Goal: Consume media (video, audio)

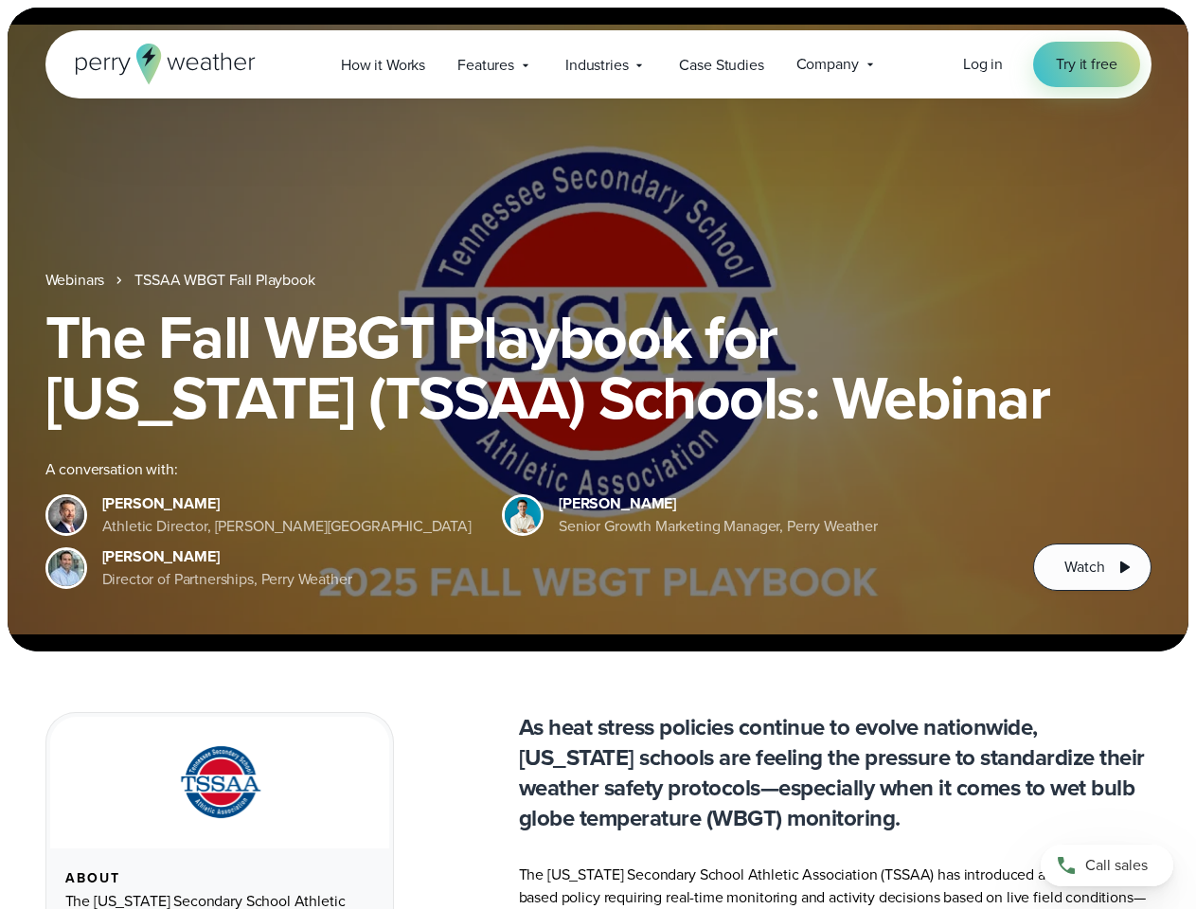
click at [598, 455] on div "The Fall WBGT Playbook for [US_STATE] (TSSAA) Schools: Webinar A conversation w…" at bounding box center [598, 449] width 1106 height 284
click at [598, 64] on span "Industries" at bounding box center [596, 65] width 63 height 23
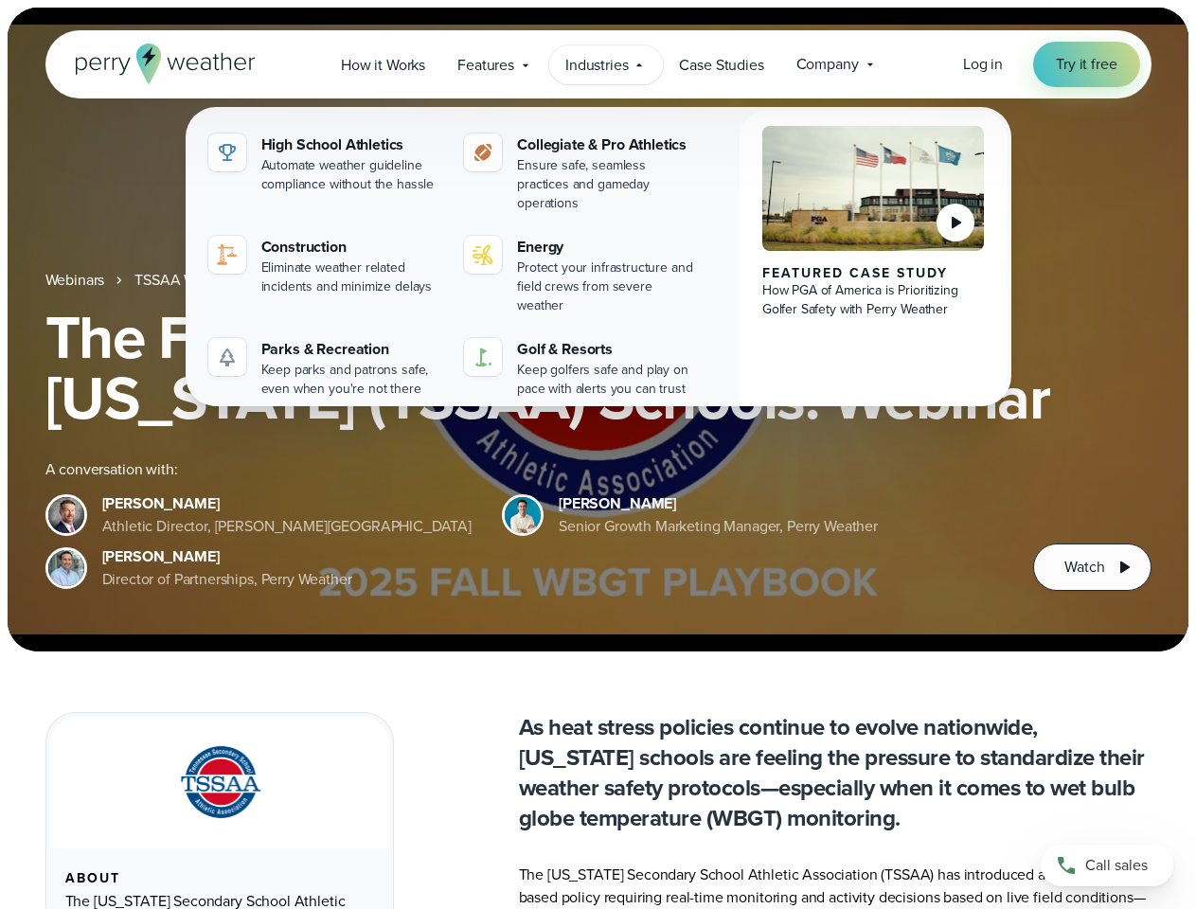
click at [598, 330] on h1 "The Fall WBGT Playbook for [US_STATE] (TSSAA) Schools: Webinar" at bounding box center [598, 367] width 1106 height 121
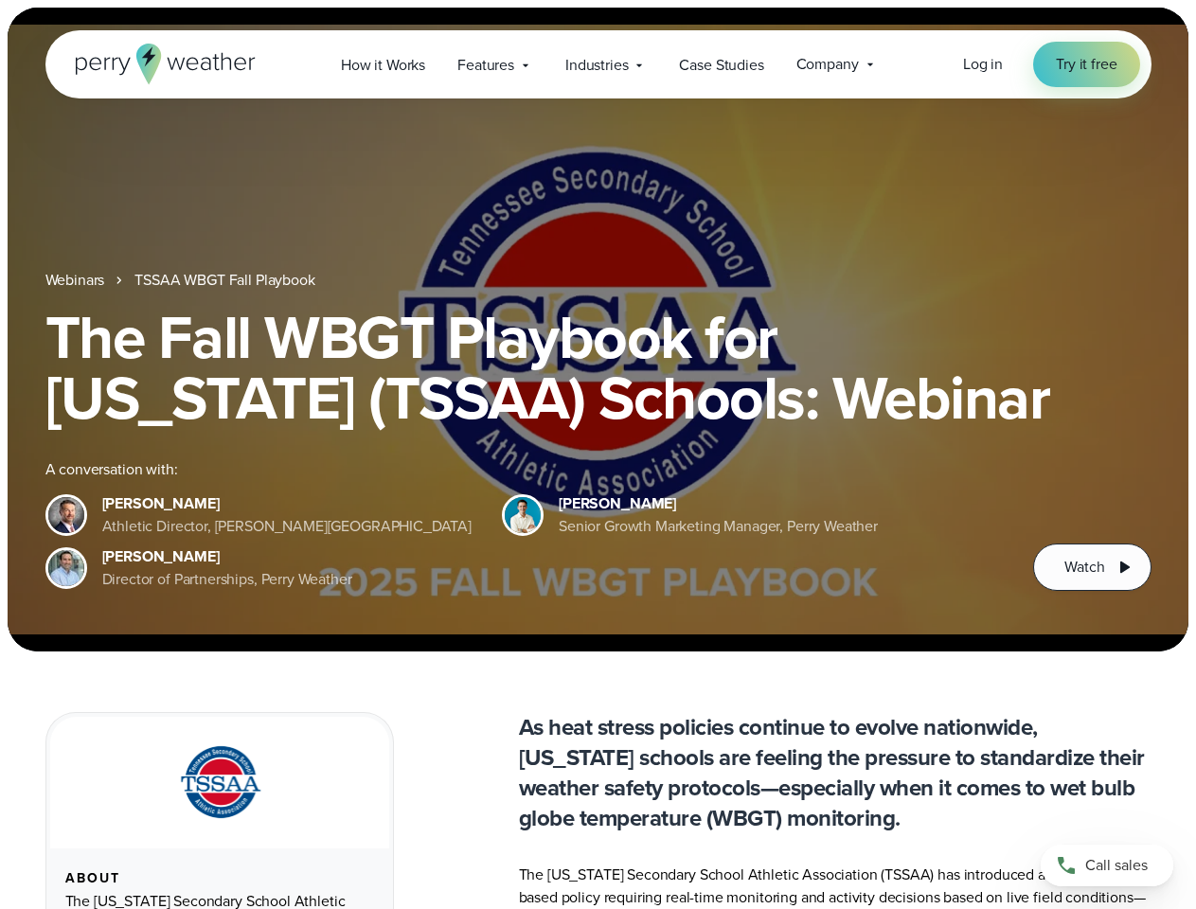
click at [226, 280] on link "TSSAA WBGT Fall Playbook" at bounding box center [224, 280] width 180 height 23
click at [1092, 567] on span "Watch" at bounding box center [1084, 567] width 40 height 23
